Goal: Task Accomplishment & Management: Manage account settings

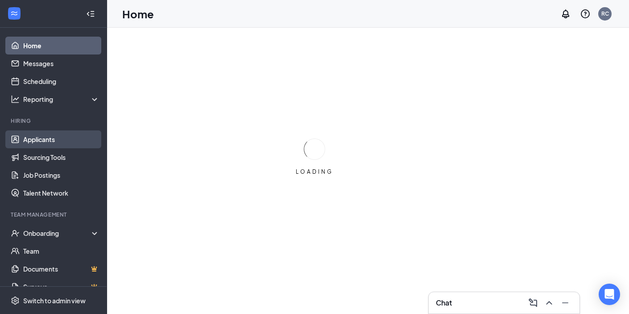
click at [85, 143] on link "Applicants" at bounding box center [61, 139] width 76 height 18
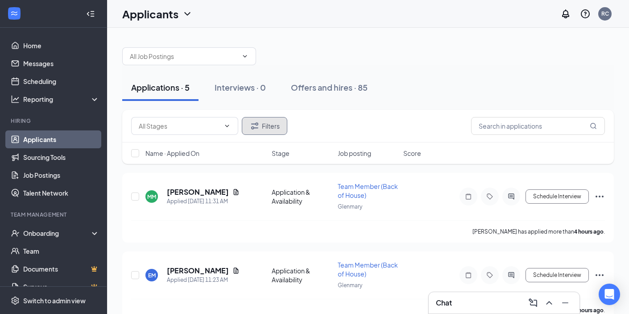
click at [274, 128] on button "Filters" at bounding box center [265, 126] width 46 height 18
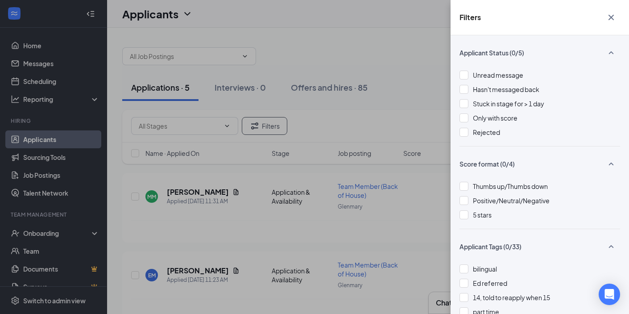
click at [473, 137] on div "Unread message Hasn't messaged back Stuck in stage for > 1 day Only with score …" at bounding box center [540, 108] width 161 height 76
click at [469, 137] on div "Rejected" at bounding box center [540, 132] width 161 height 10
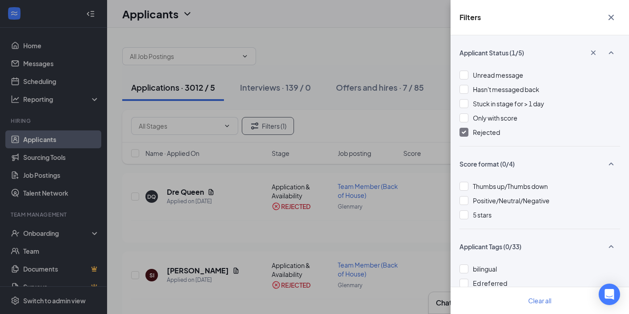
click at [614, 22] on icon "Cross" at bounding box center [611, 17] width 11 height 11
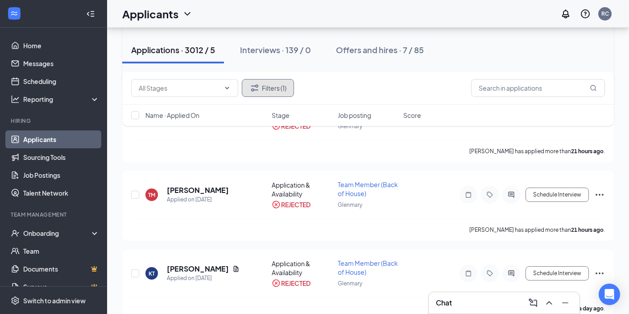
scroll to position [161, 0]
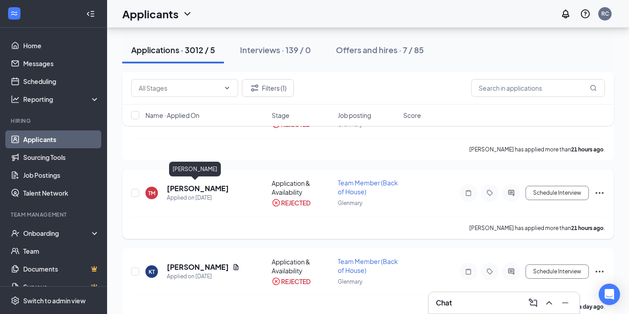
click at [195, 185] on h5 "Taylor Miller" at bounding box center [198, 188] width 62 height 10
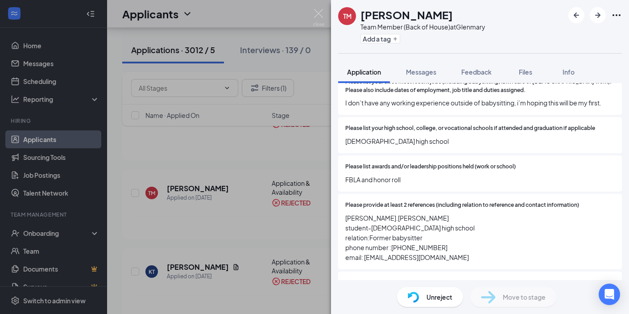
scroll to position [495, 0]
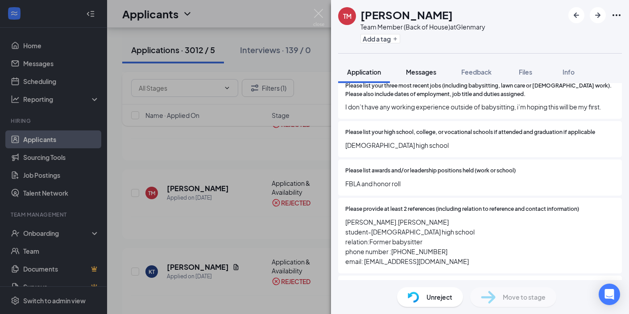
click at [414, 75] on span "Messages" at bounding box center [421, 72] width 30 height 8
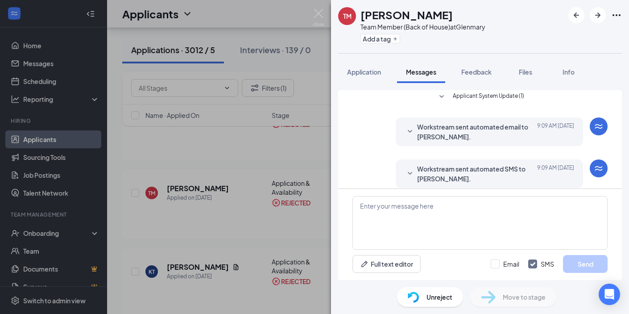
scroll to position [121, 0]
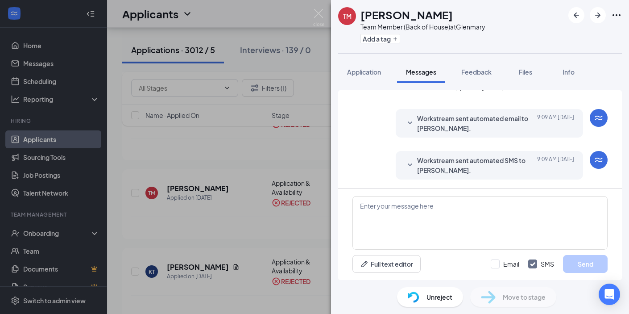
click at [430, 128] on span "Workstream sent automated email to Taylor Miller." at bounding box center [475, 123] width 117 height 20
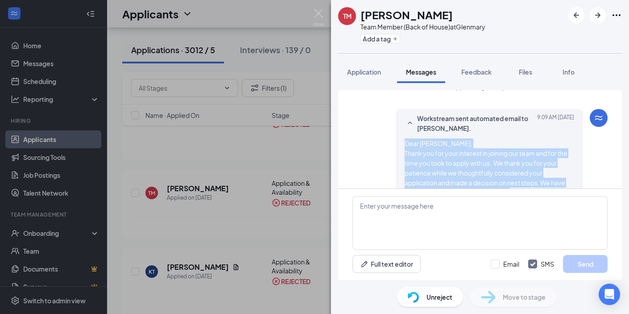
scroll to position [215, 0]
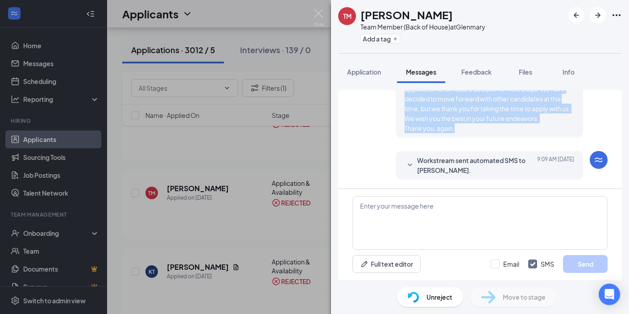
drag, startPoint x: 406, startPoint y: 143, endPoint x: 492, endPoint y: 129, distance: 86.8
click at [492, 129] on span "Dear Taylor, Thank you for your interest in joining our team and for the time y…" at bounding box center [490, 89] width 170 height 88
copy span "Dear Taylor, Thank you for your interest in joining our team and for the time y…"
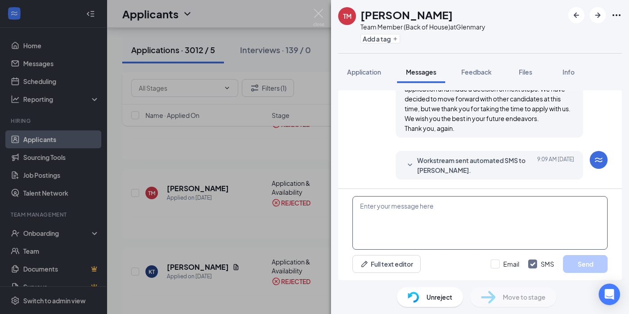
click at [447, 213] on textarea at bounding box center [480, 223] width 255 height 54
paste textarea "Dear Taylor, Thank you for your interest in joining our team and for the time y…"
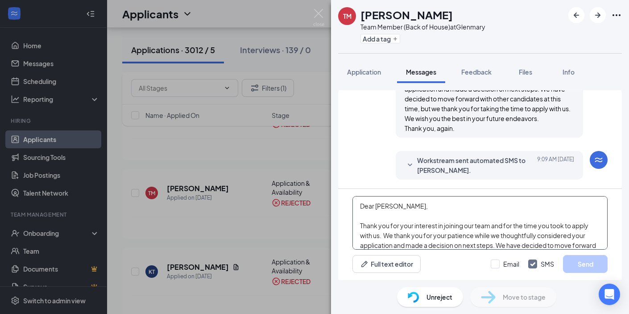
scroll to position [58, 0]
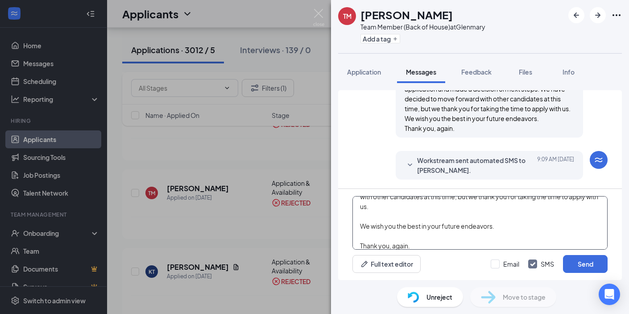
click at [391, 238] on textarea "Dear Taylor, Thank you for your interest in joining our team and for the time y…" at bounding box center [480, 223] width 255 height 54
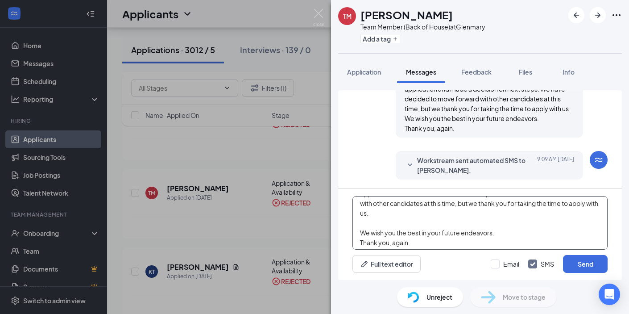
scroll to position [54, 0]
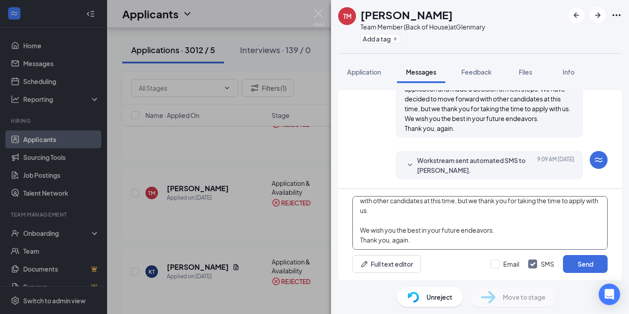
type textarea "Dear Taylor, Thank you for your interest in joining our team and for the time y…"
click at [491, 262] on div "Full text editor Email SMS Send" at bounding box center [480, 264] width 255 height 18
click at [491, 264] on input "Email" at bounding box center [505, 263] width 29 height 9
checkbox input "true"
click at [533, 264] on input "SMS" at bounding box center [541, 263] width 26 height 9
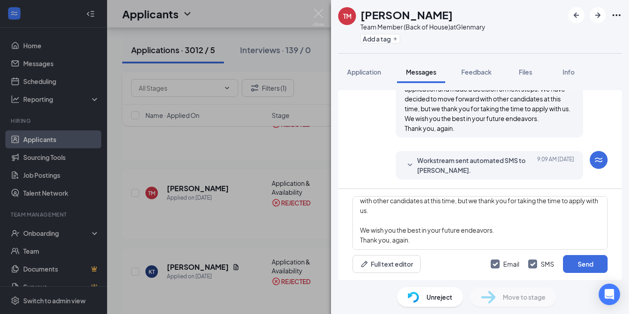
checkbox input "false"
click at [568, 264] on button "Send" at bounding box center [585, 264] width 45 height 18
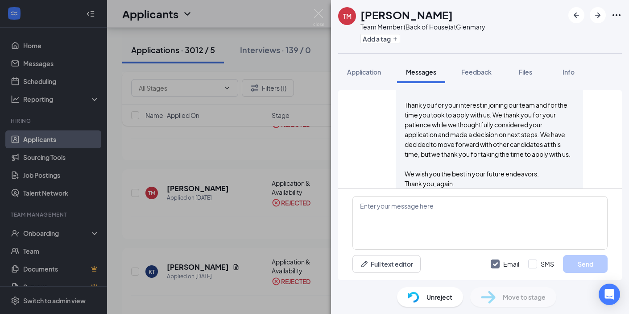
scroll to position [370, 0]
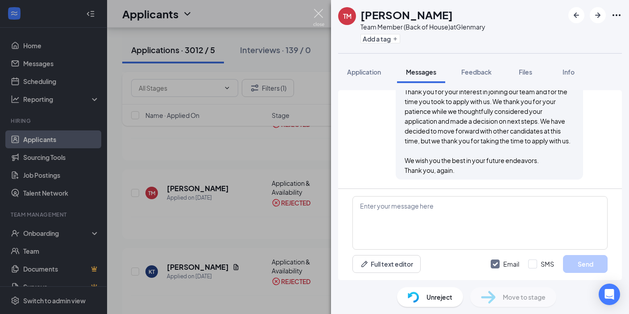
click at [318, 15] on img at bounding box center [318, 17] width 11 height 17
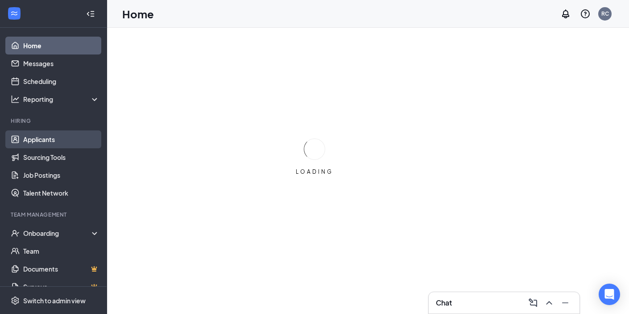
click at [96, 134] on link "Applicants" at bounding box center [61, 139] width 76 height 18
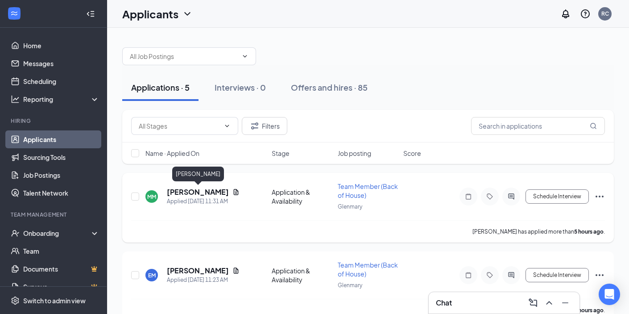
click at [187, 194] on h5 "[PERSON_NAME]" at bounding box center [198, 192] width 62 height 10
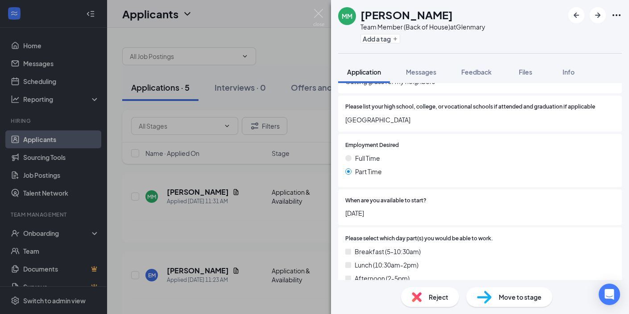
scroll to position [461, 0]
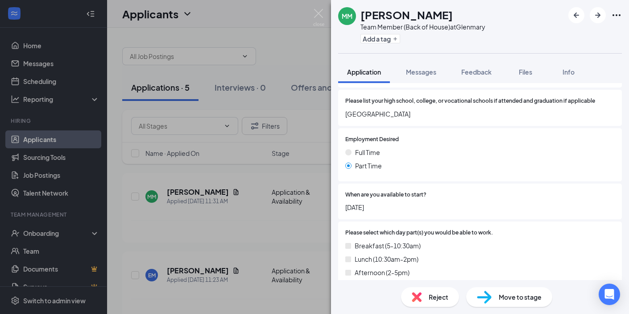
click at [432, 301] on span "Reject" at bounding box center [439, 297] width 20 height 10
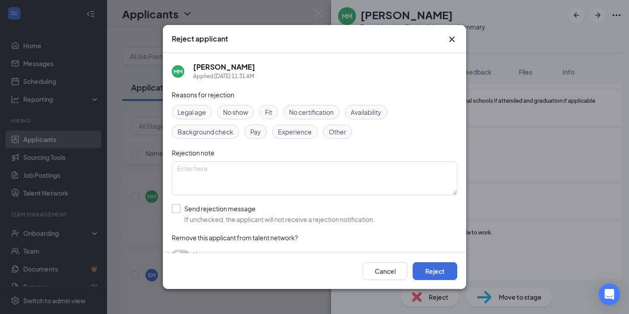
click at [311, 215] on input "Send rejection message If unchecked, the applicant will not receive a rejection…" at bounding box center [273, 214] width 203 height 20
checkbox input "true"
click at [441, 278] on button "Reject" at bounding box center [435, 271] width 45 height 18
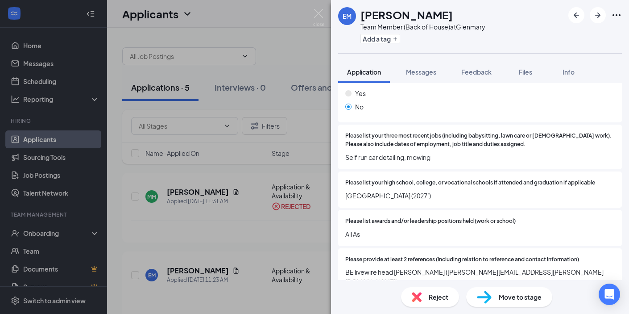
scroll to position [398, 0]
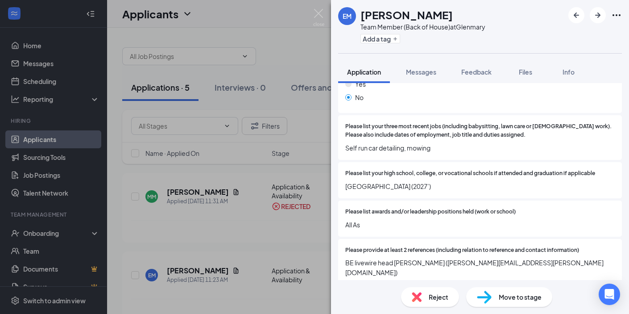
click at [498, 298] on div "Move to stage" at bounding box center [509, 297] width 86 height 20
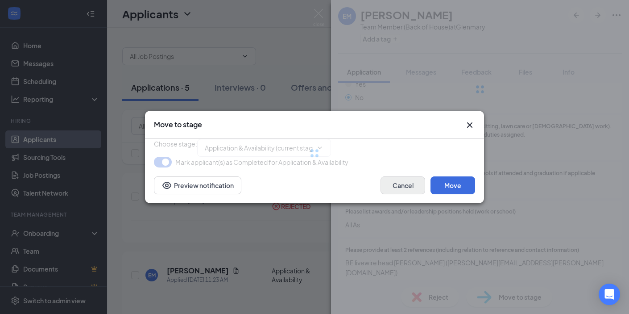
type input "Review Stage (next stage)"
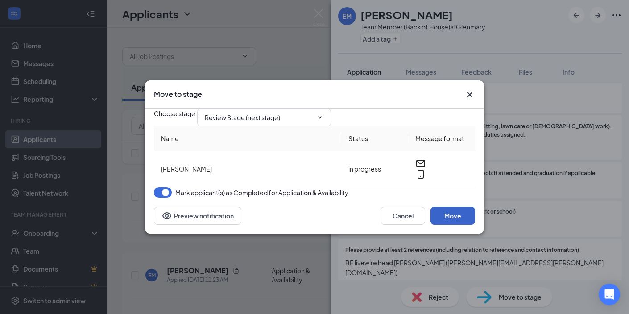
click at [451, 225] on button "Move" at bounding box center [453, 216] width 45 height 18
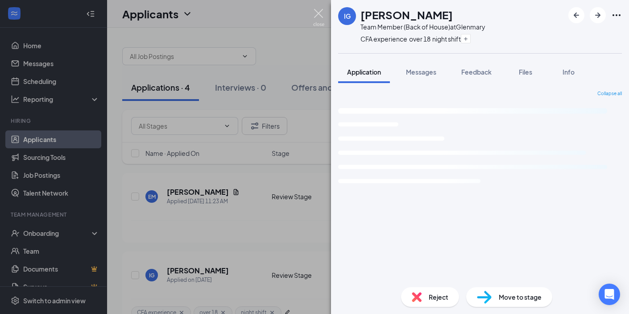
click at [317, 11] on img at bounding box center [318, 17] width 11 height 17
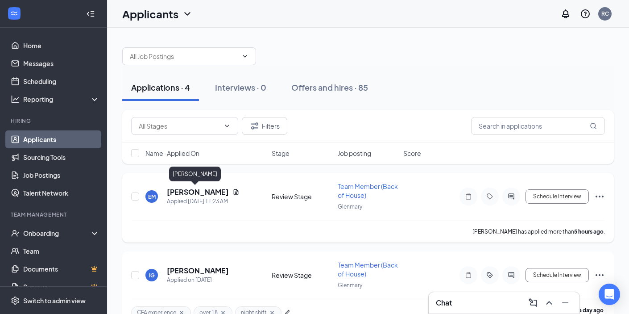
click at [196, 193] on h5 "[PERSON_NAME]" at bounding box center [198, 192] width 62 height 10
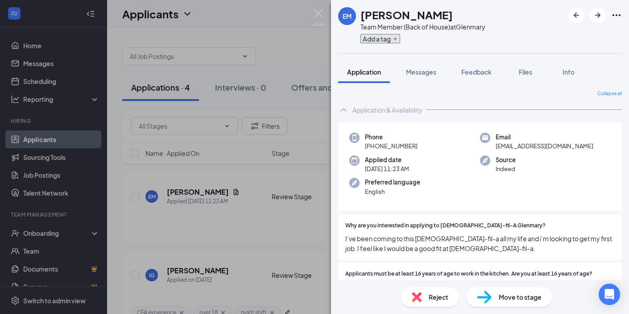
click at [390, 37] on button "Add a tag" at bounding box center [381, 38] width 40 height 9
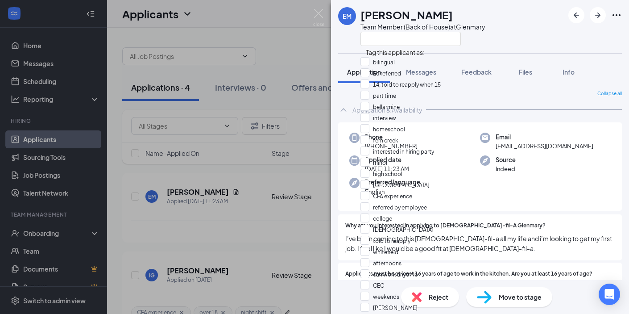
scroll to position [119, 0]
click at [403, 180] on input "[GEOGRAPHIC_DATA]" at bounding box center [395, 185] width 69 height 10
checkbox input "true"
click at [413, 158] on div "minor" at bounding box center [411, 163] width 100 height 11
checkbox input "true"
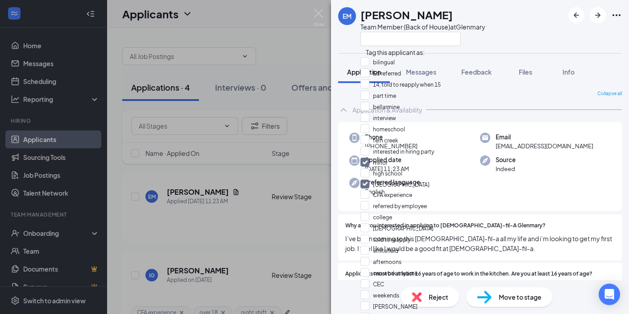
click at [458, 219] on div "Why are you interested in applying to [DEMOGRAPHIC_DATA]-fil-A Glenmary? I’ve b…" at bounding box center [480, 237] width 284 height 46
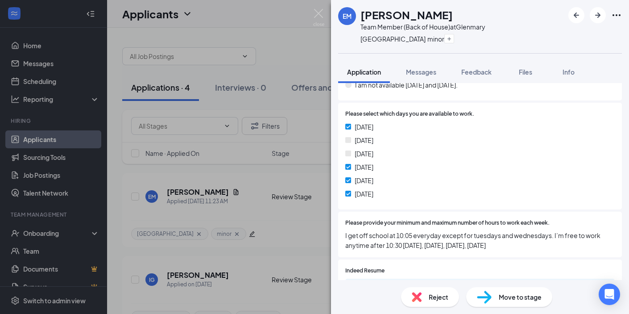
scroll to position [825, 0]
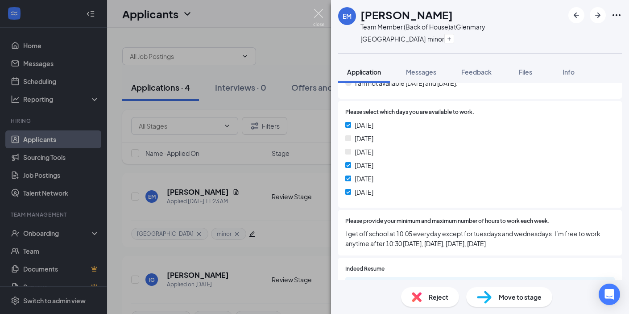
click at [320, 9] on img at bounding box center [318, 17] width 11 height 17
